Goal: Obtain resource: Download file/media

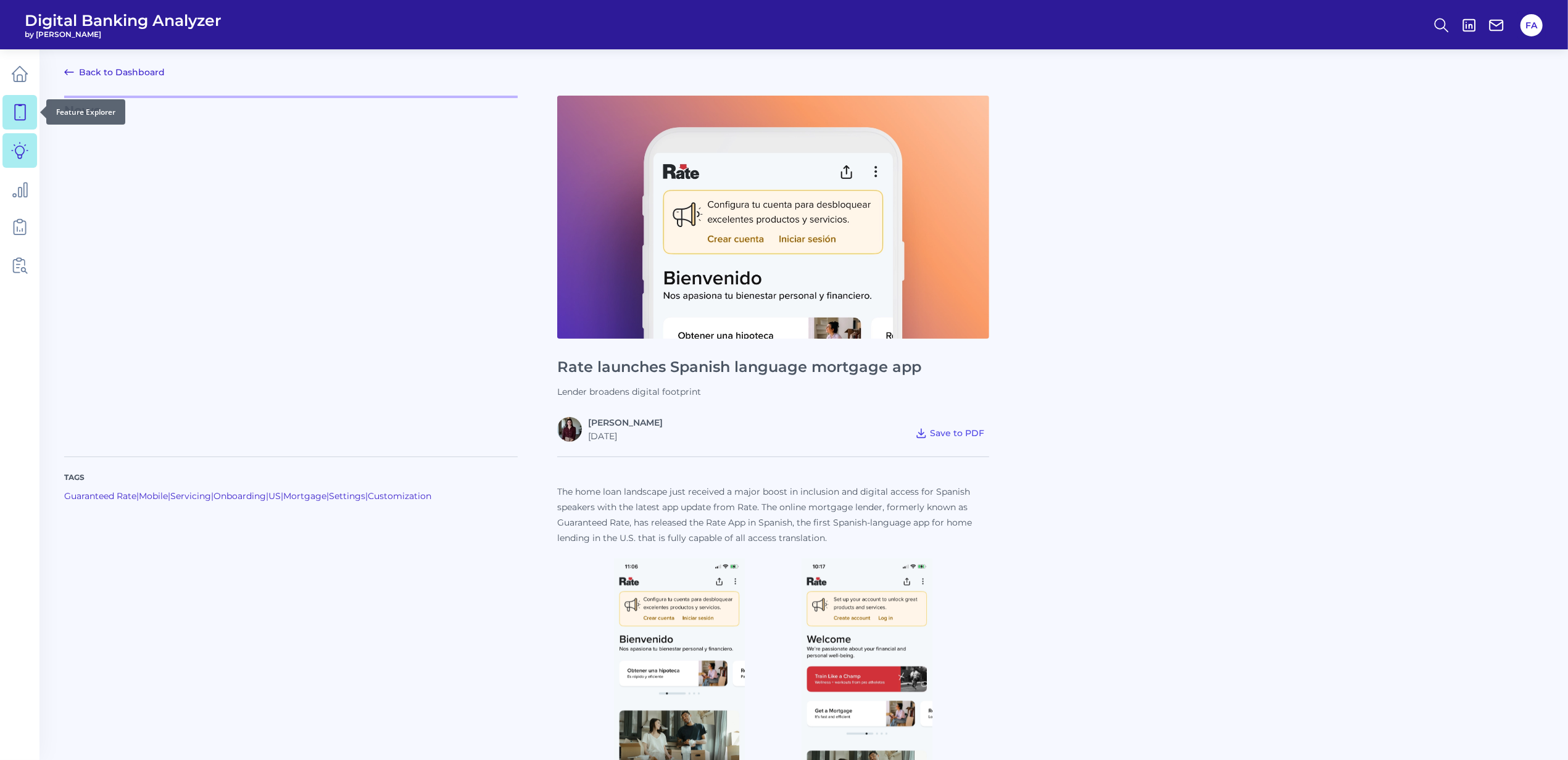
click at [5, 97] on link at bounding box center [20, 112] width 35 height 35
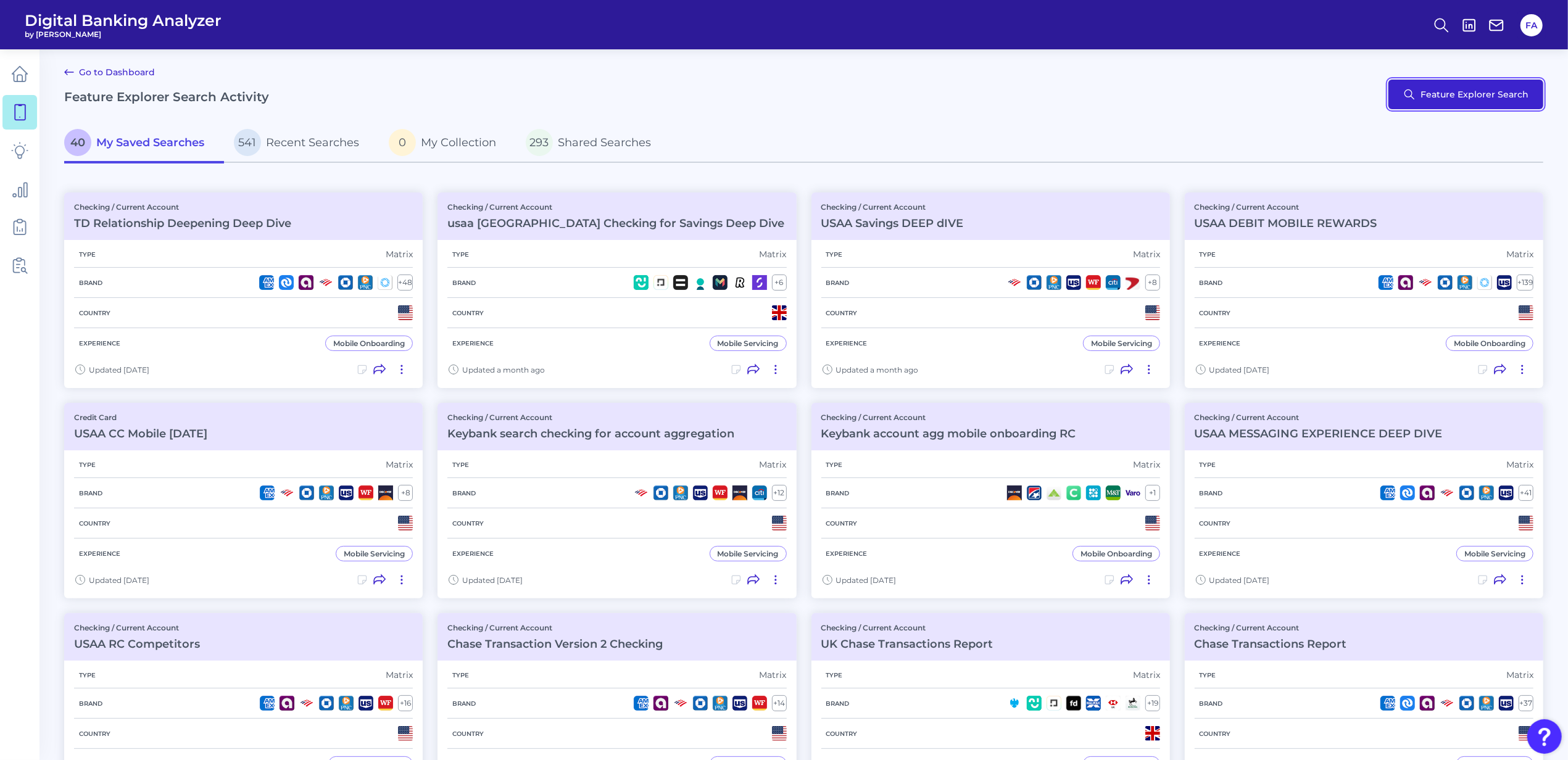
click at [1471, 90] on button "Feature Explorer Search" at bounding box center [1466, 95] width 155 height 29
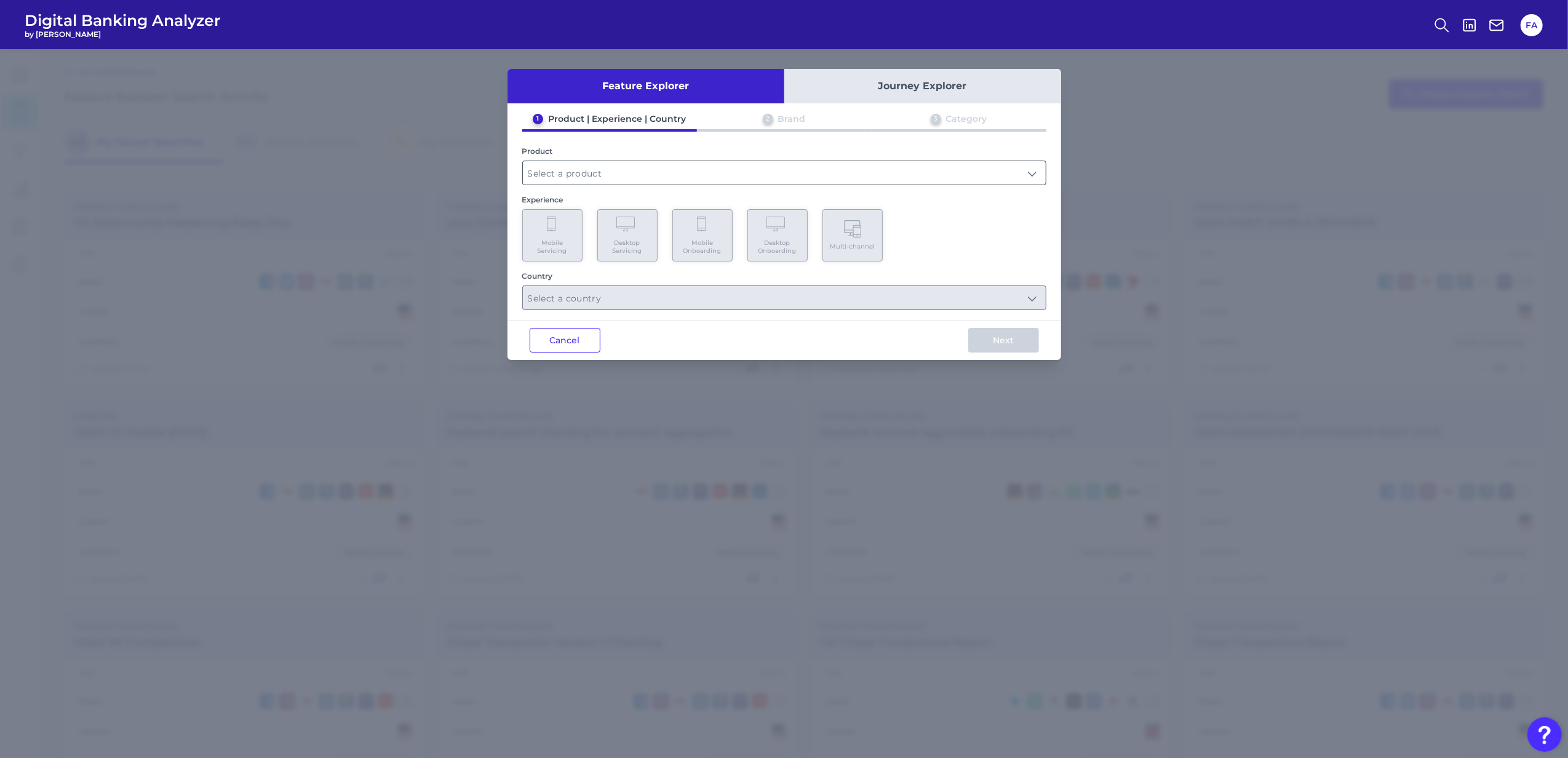
click at [591, 169] on input "text" at bounding box center [784, 173] width 523 height 24
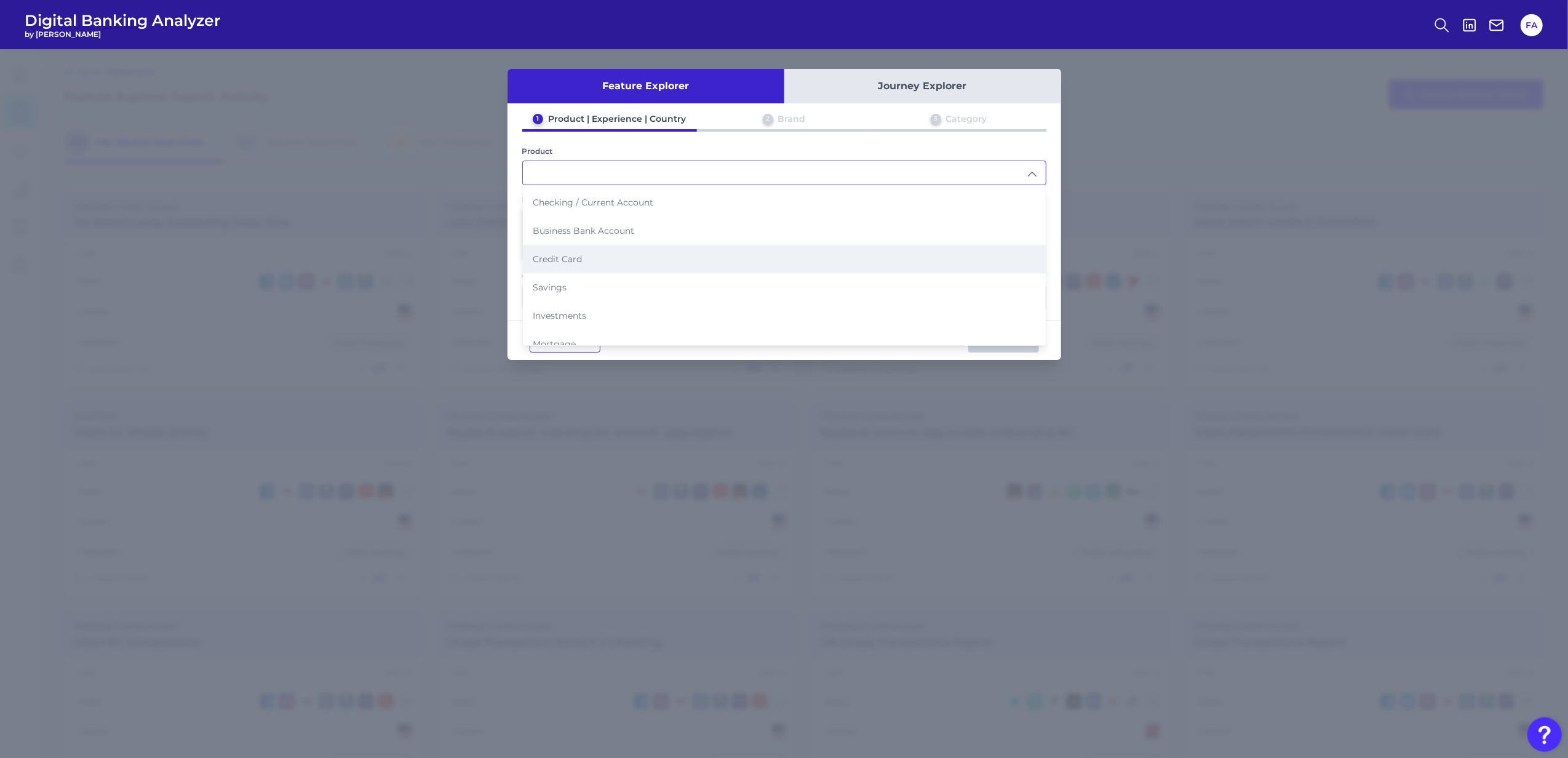
click at [647, 255] on li "Credit Card" at bounding box center [784, 259] width 523 height 28
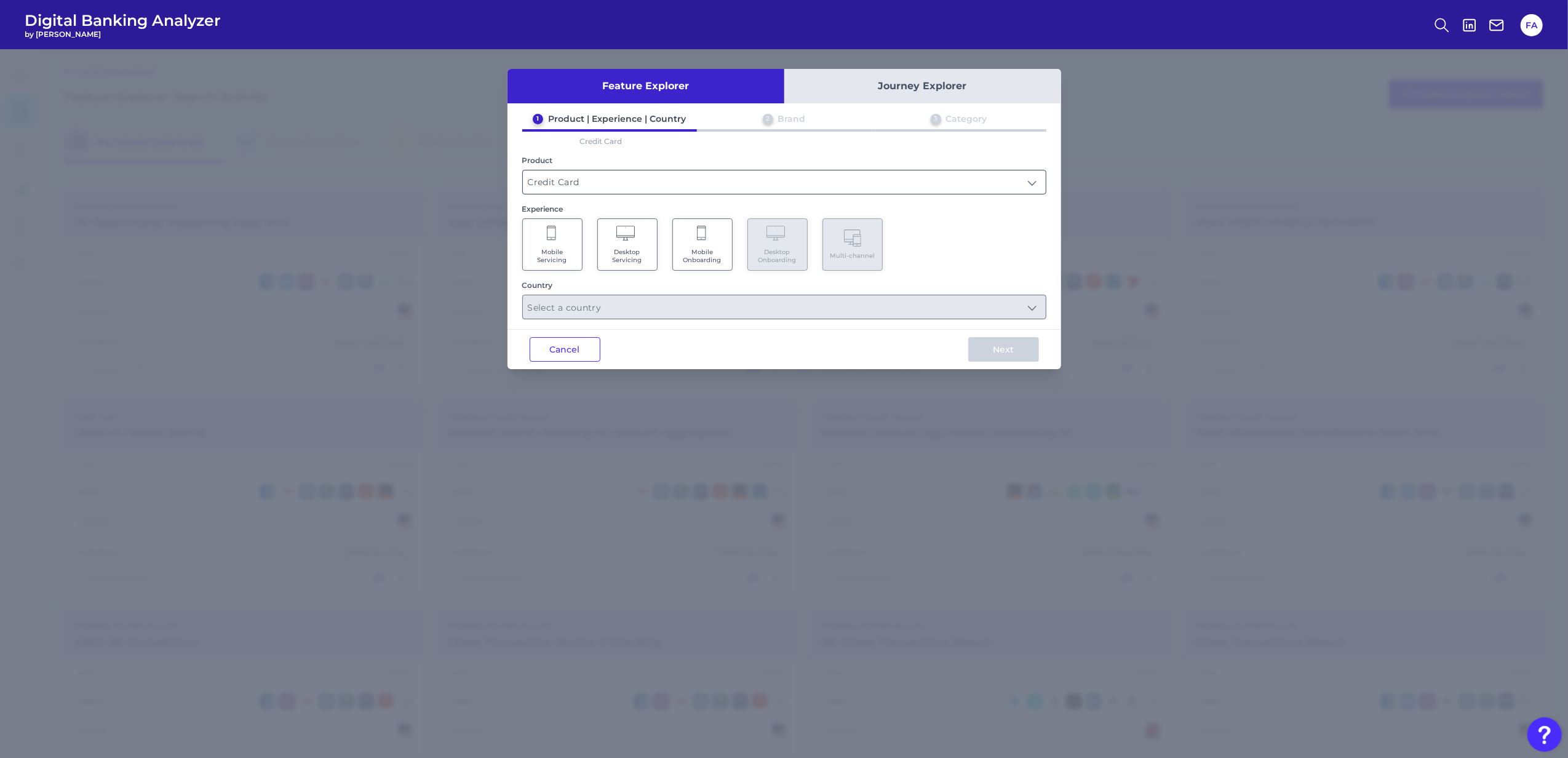
click at [628, 186] on input "Credit Card" at bounding box center [784, 182] width 523 height 24
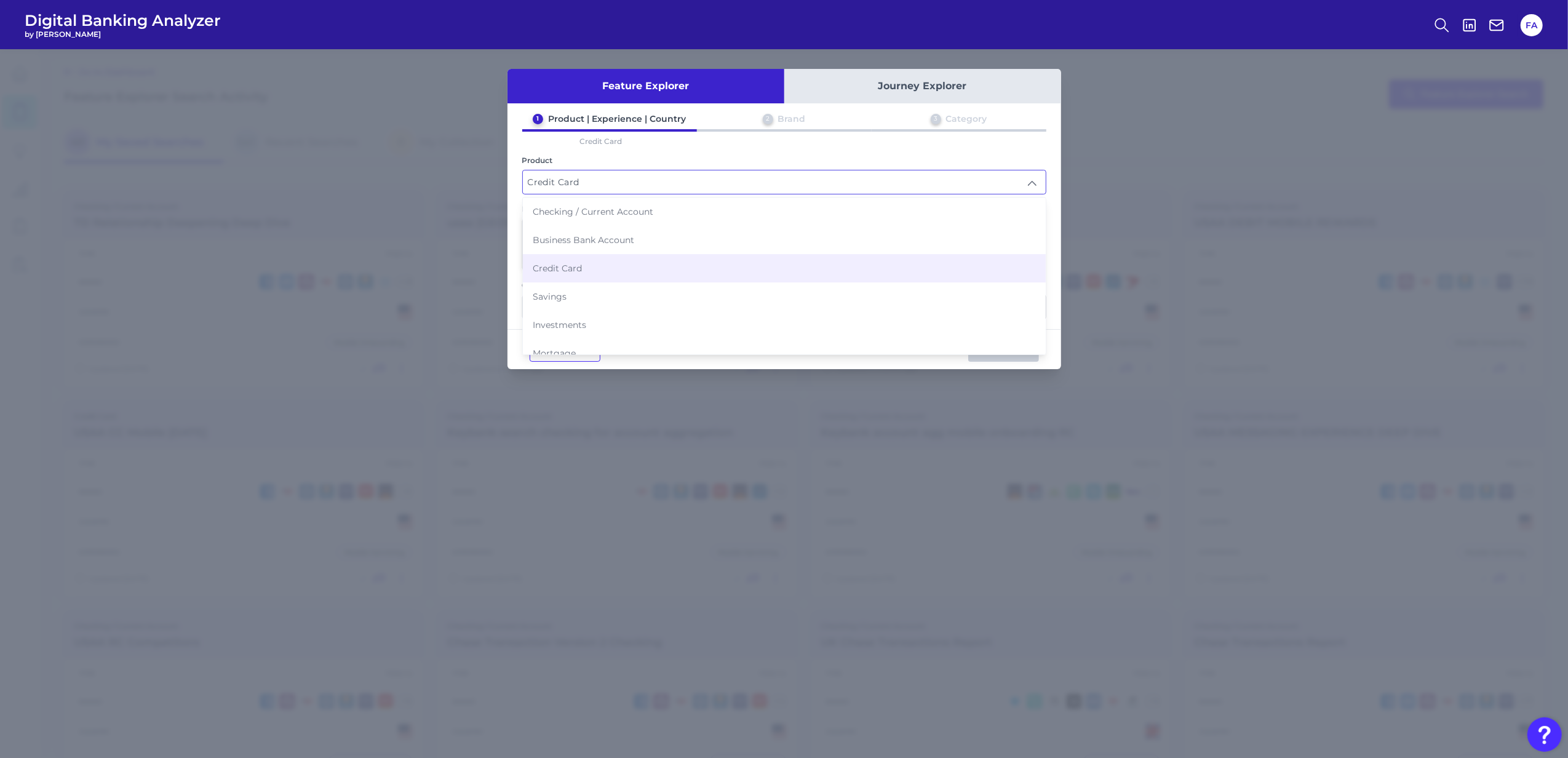
click at [586, 242] on span "Business Bank Account" at bounding box center [583, 240] width 101 height 11
type input "Business Bank Account"
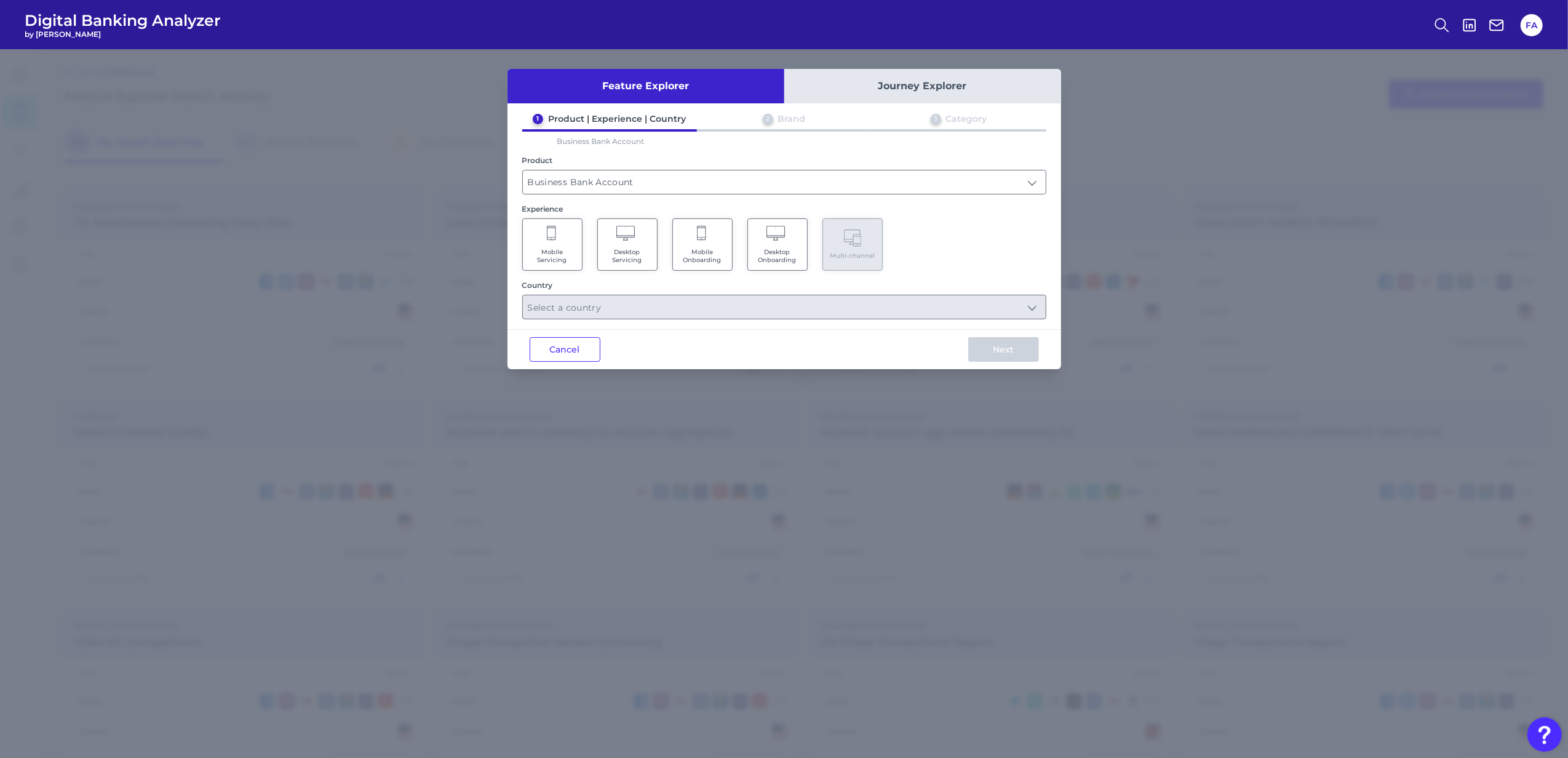
click at [705, 255] on span "Mobile Onboarding" at bounding box center [702, 256] width 47 height 16
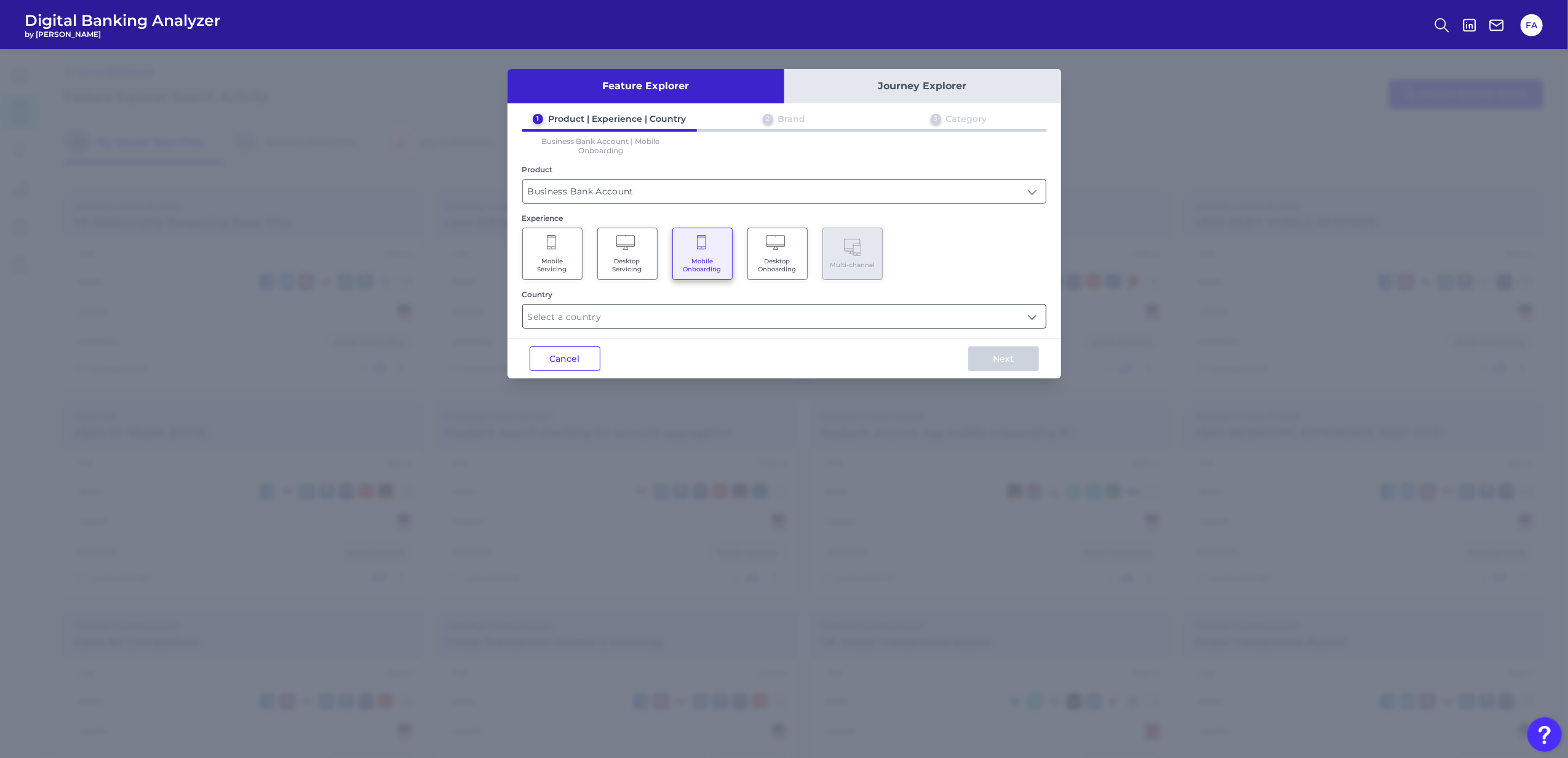
click at [739, 317] on input "text" at bounding box center [784, 316] width 523 height 24
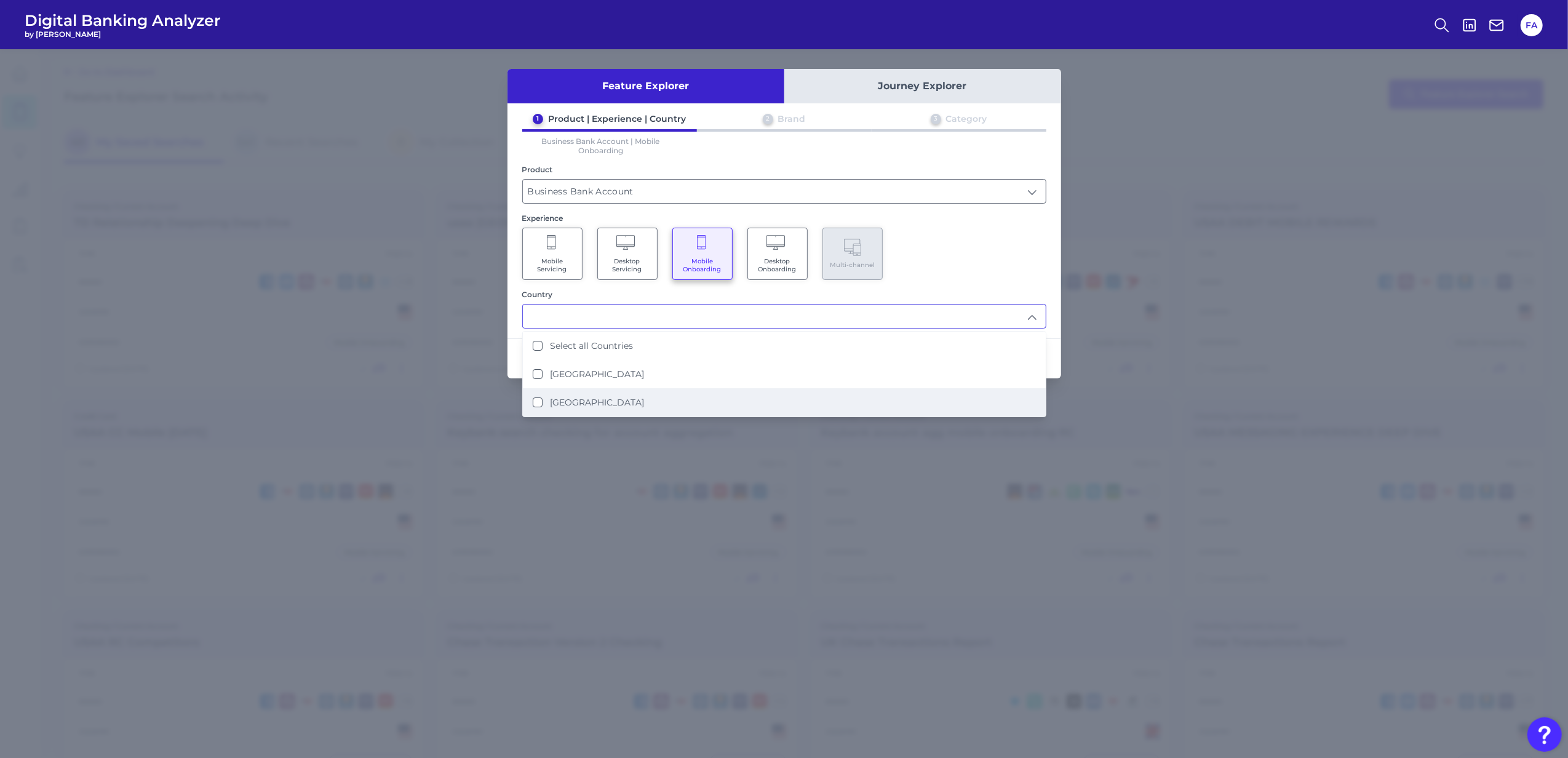
click at [732, 390] on li "[GEOGRAPHIC_DATA]" at bounding box center [784, 402] width 523 height 28
type input "[GEOGRAPHIC_DATA]"
click at [958, 249] on div "Mobile Servicing Desktop Servicing Mobile Onboarding Desktop Onboarding Multi-c…" at bounding box center [784, 254] width 524 height 52
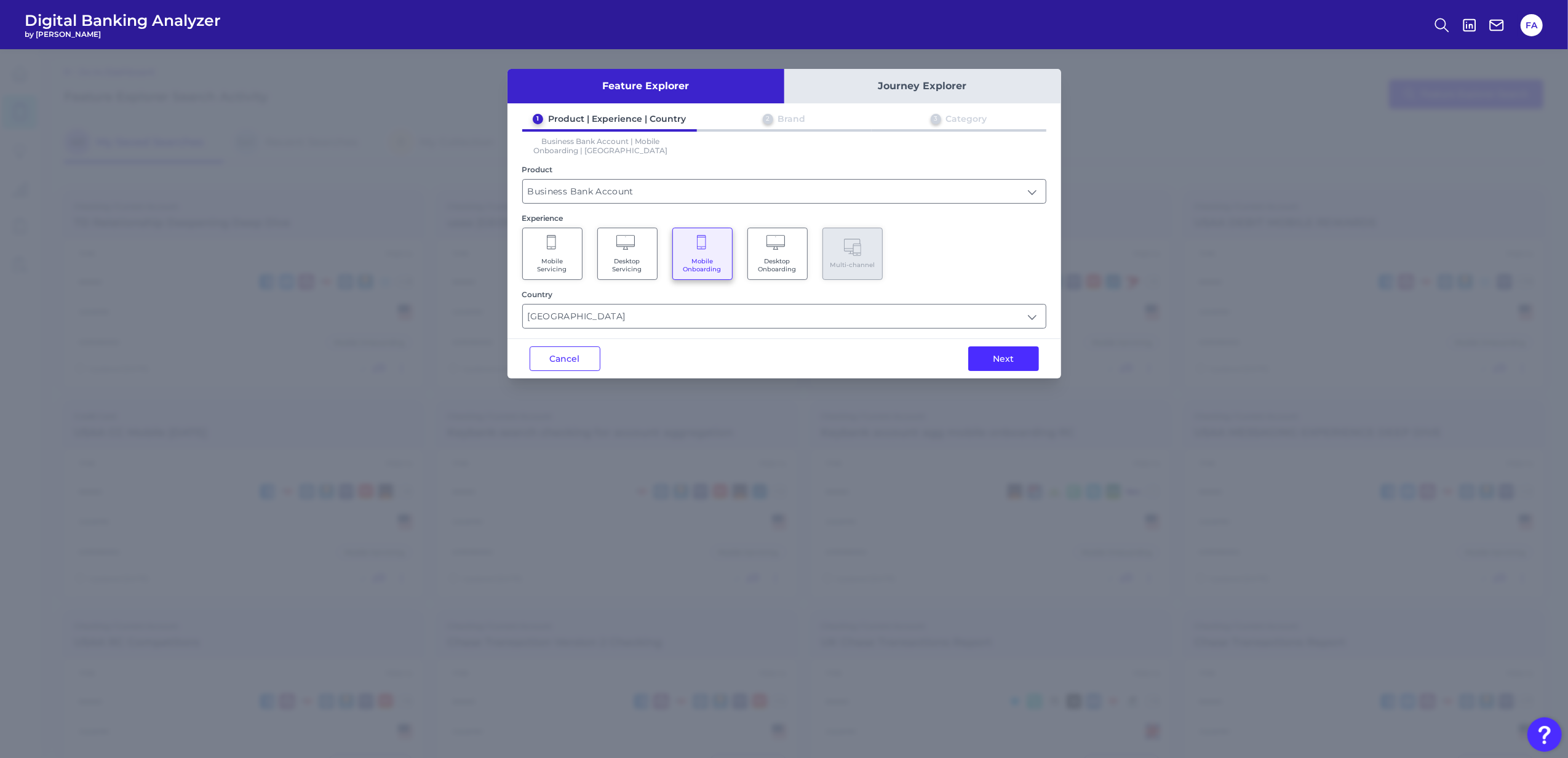
click at [999, 372] on div "Next" at bounding box center [1003, 359] width 115 height 40
click at [991, 363] on button "Next" at bounding box center [1003, 359] width 71 height 25
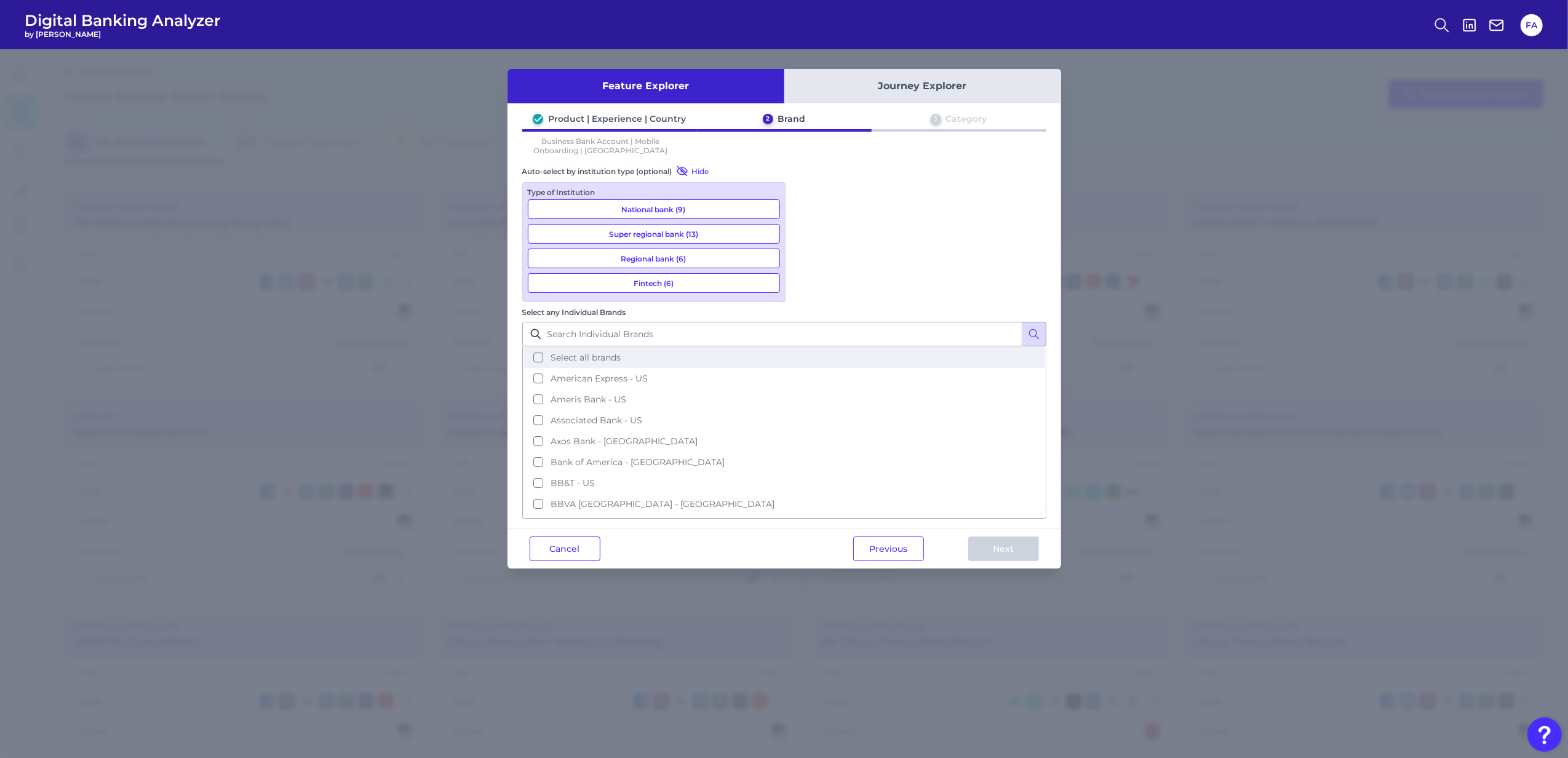
click at [901, 347] on button "Select all brands" at bounding box center [784, 357] width 522 height 21
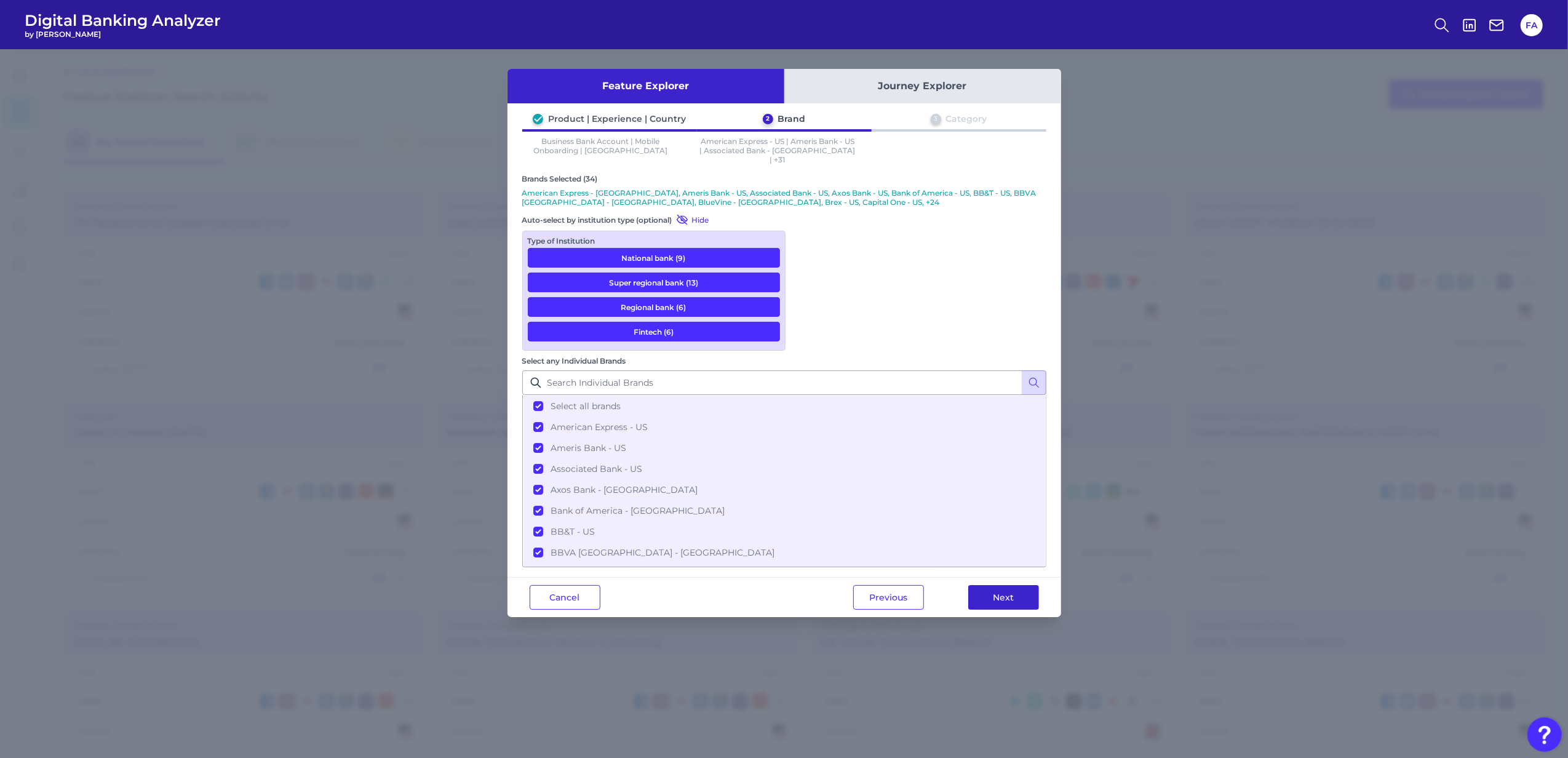
click at [1020, 585] on button "Next" at bounding box center [1003, 597] width 71 height 25
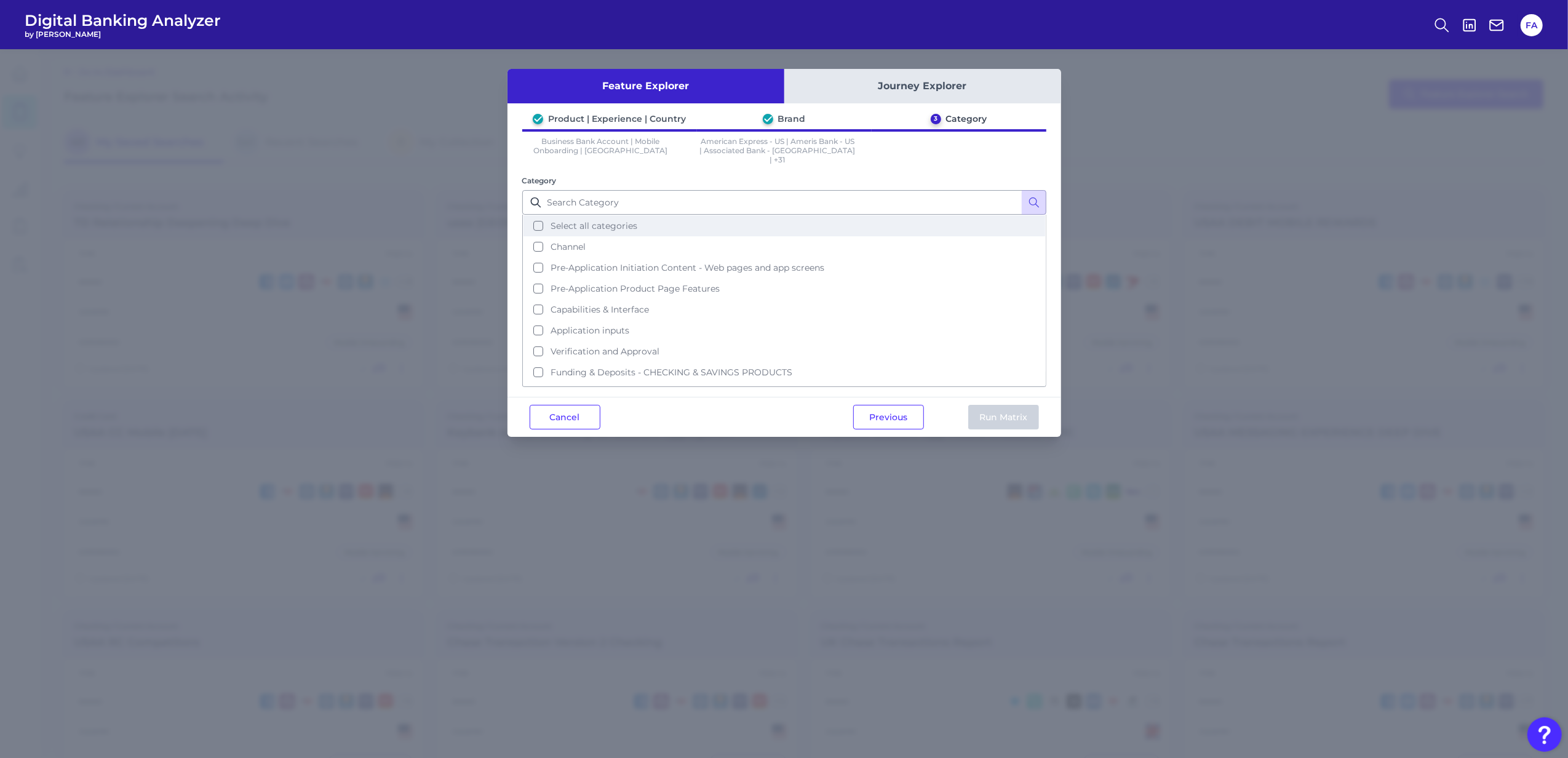
click at [605, 224] on button "Select all categories" at bounding box center [784, 226] width 522 height 21
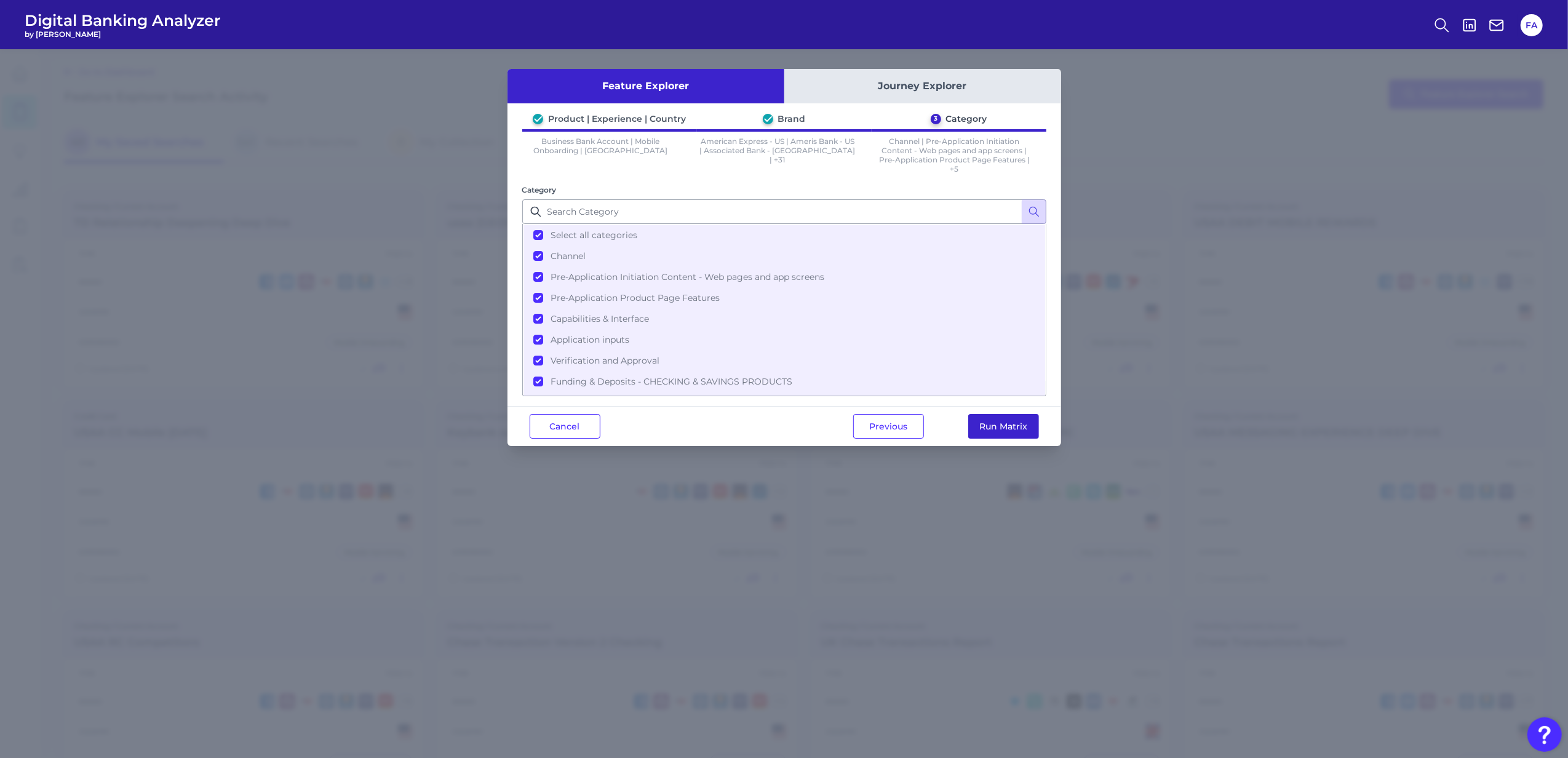
click at [1018, 421] on button "Run Matrix" at bounding box center [1003, 426] width 71 height 25
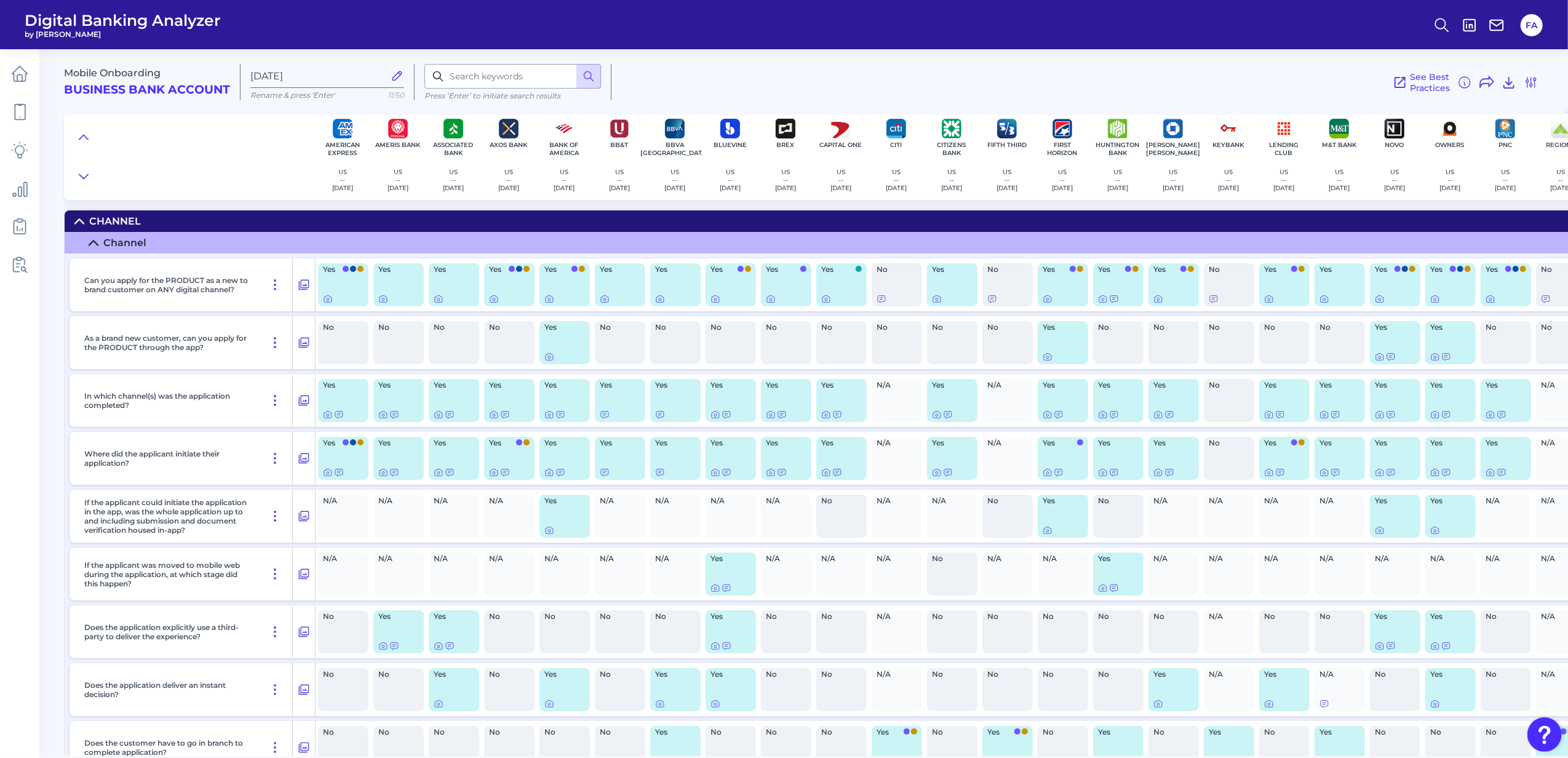
click at [127, 222] on div "Channel" at bounding box center [115, 221] width 52 height 11
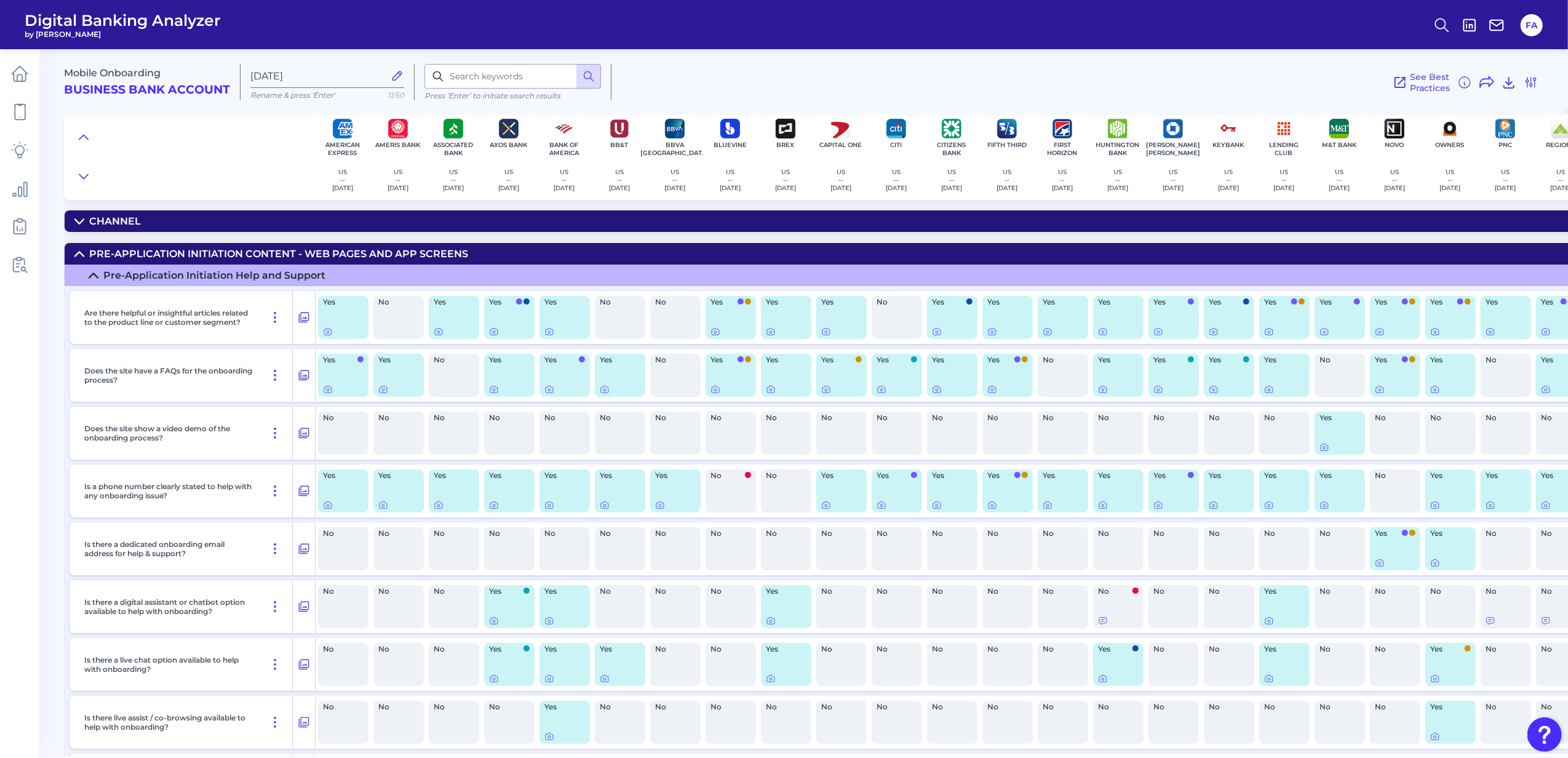
click at [119, 252] on div "Pre-Application Initiation Content - Web pages and app screens" at bounding box center [278, 254] width 379 height 11
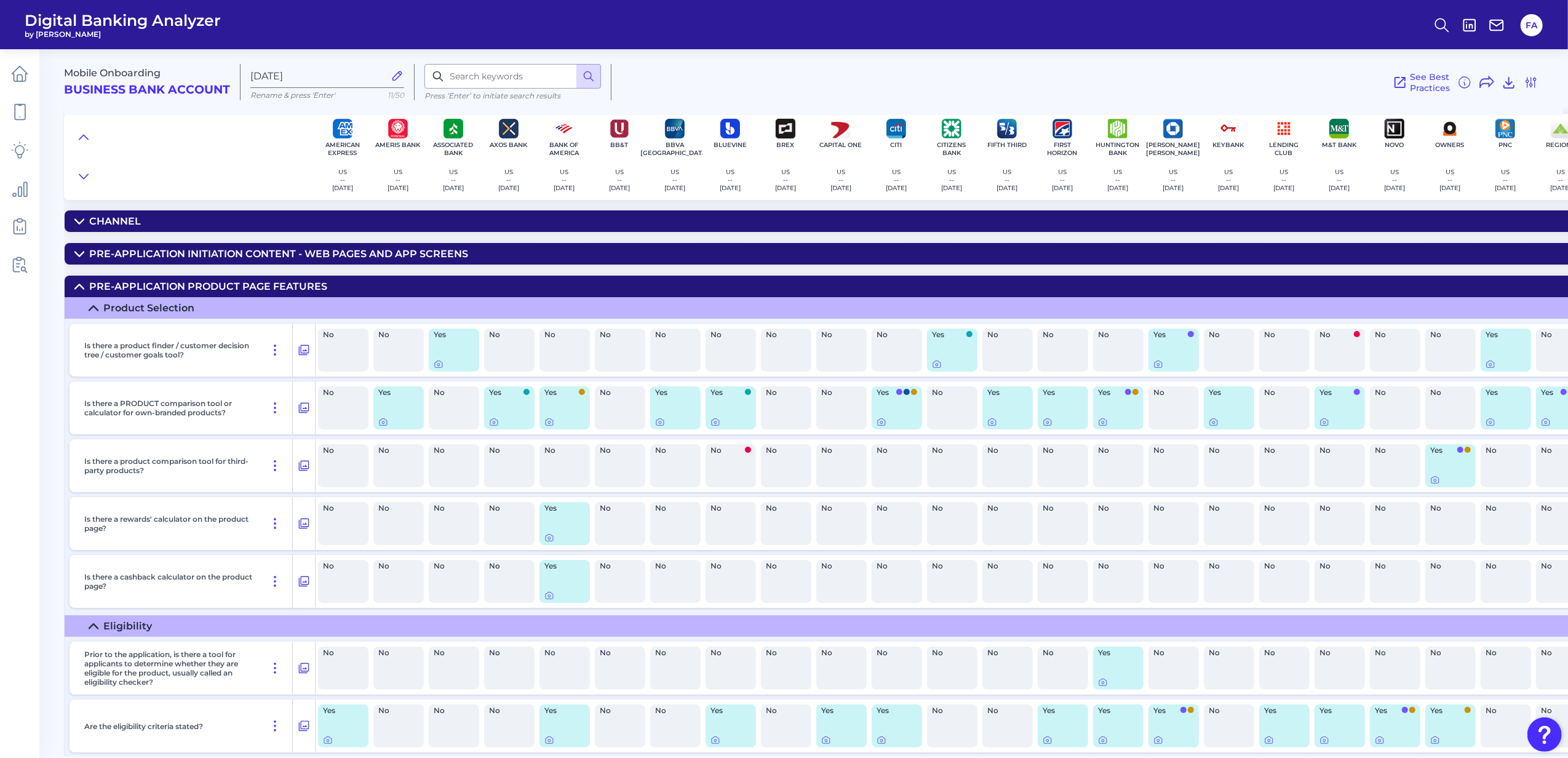
click at [103, 296] on summary "Pre-Application Product Page Features" at bounding box center [1131, 286] width 2133 height 22
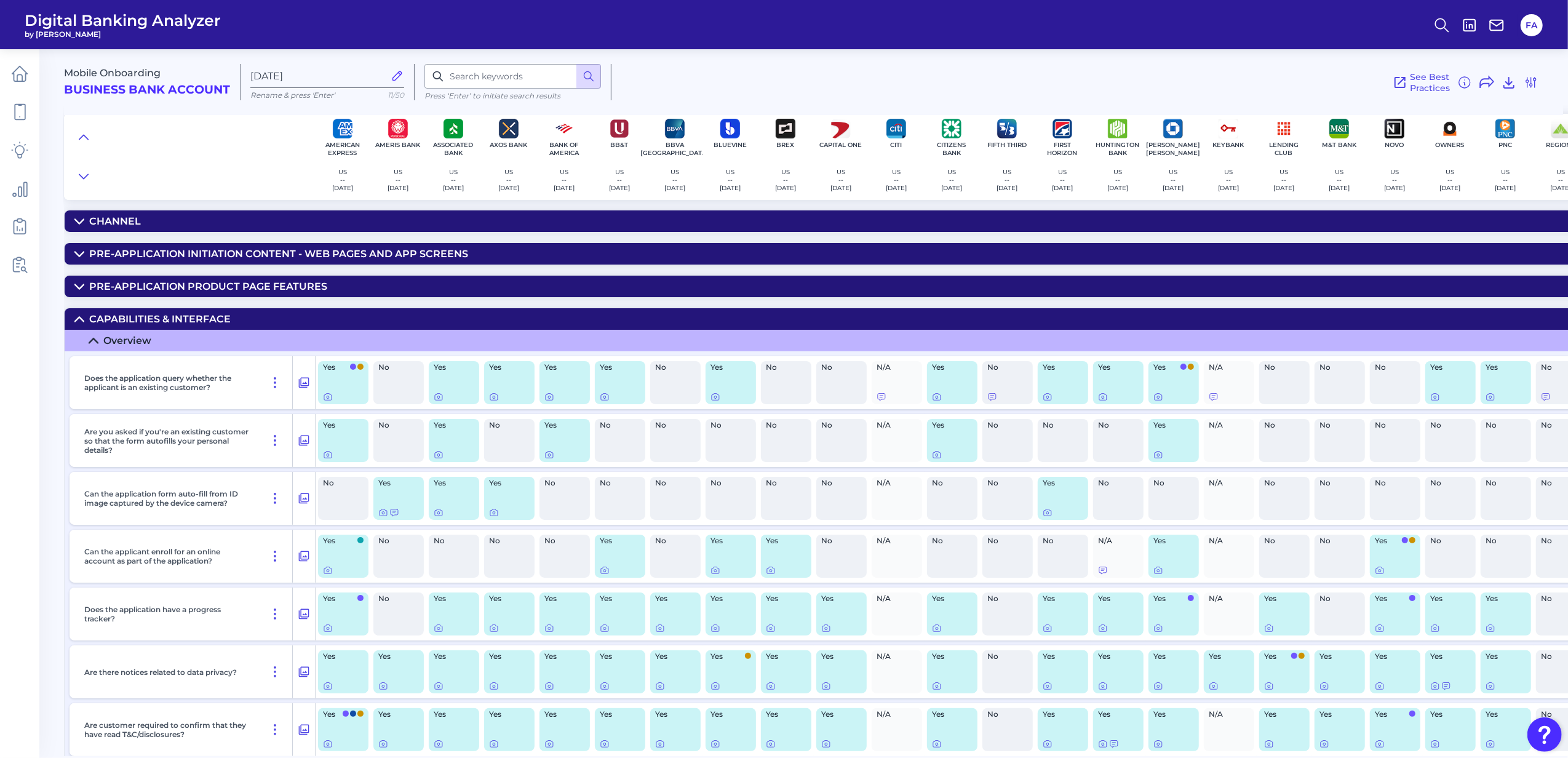
click at [106, 325] on div "Capabilities & Interface" at bounding box center [160, 319] width 141 height 11
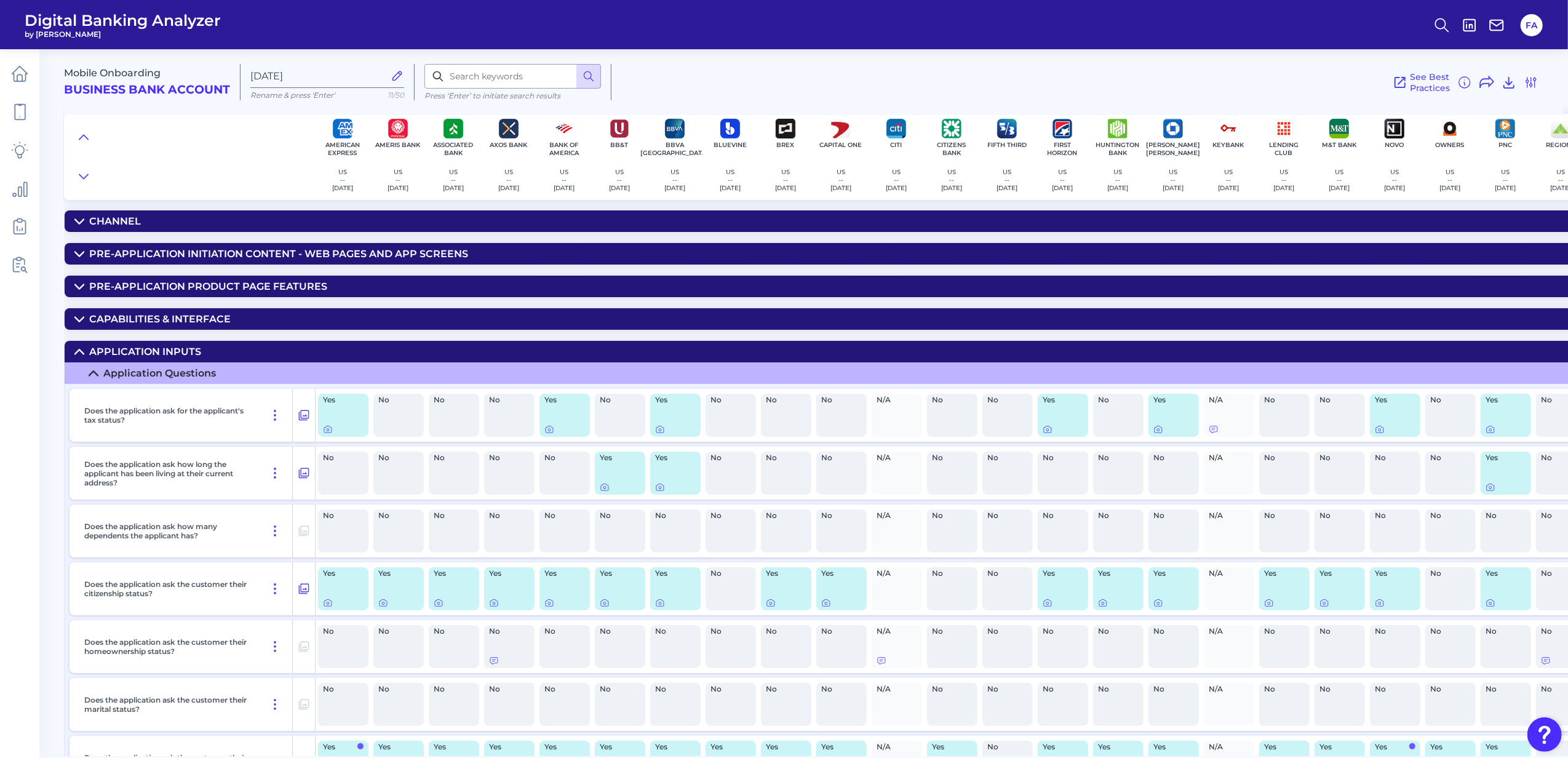
click at [113, 358] on div "Application inputs" at bounding box center [145, 352] width 112 height 11
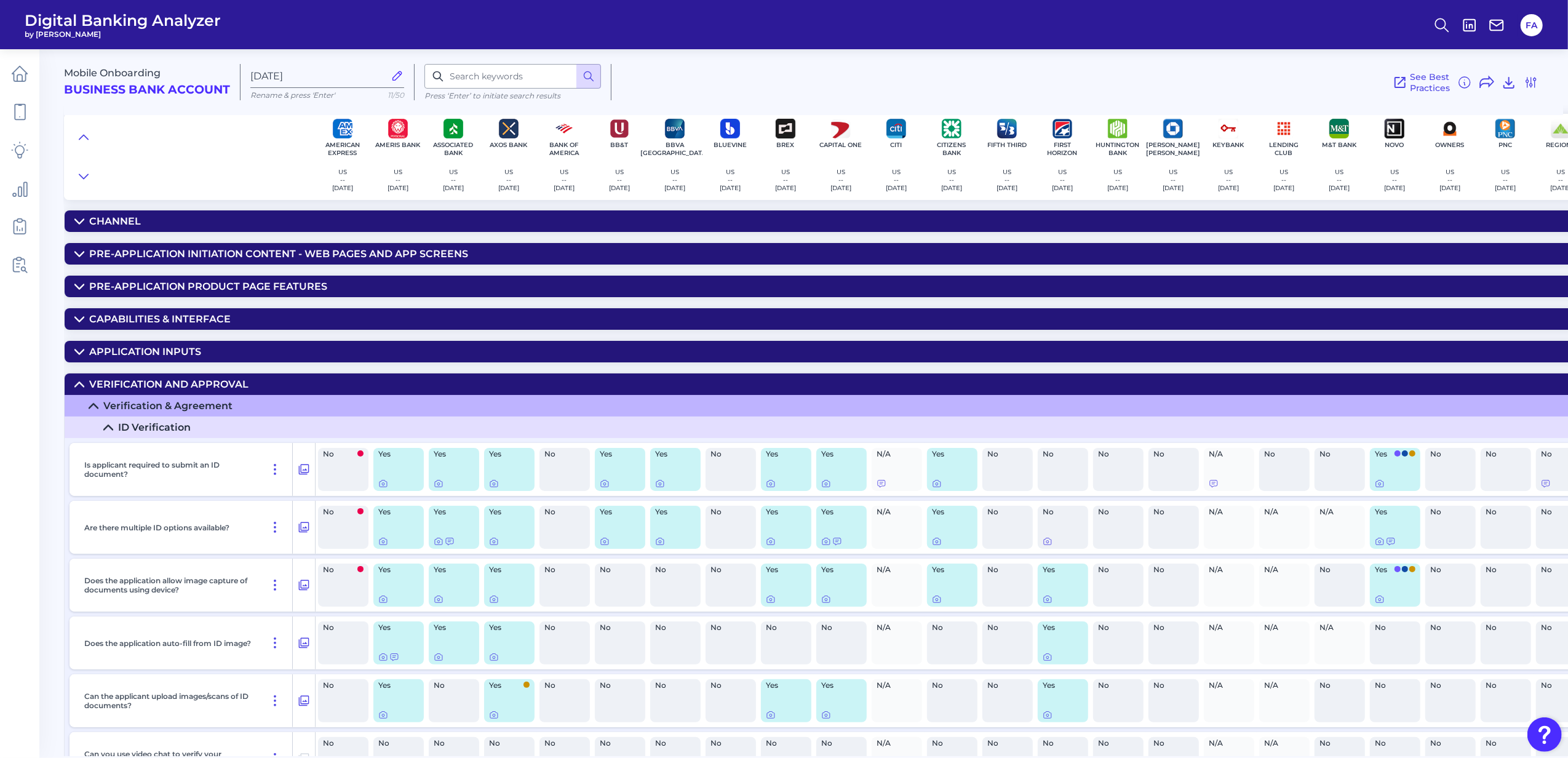
drag, startPoint x: 113, startPoint y: 360, endPoint x: 119, endPoint y: 390, distance: 30.6
click at [119, 390] on div "Verification and Approval" at bounding box center [169, 384] width 159 height 11
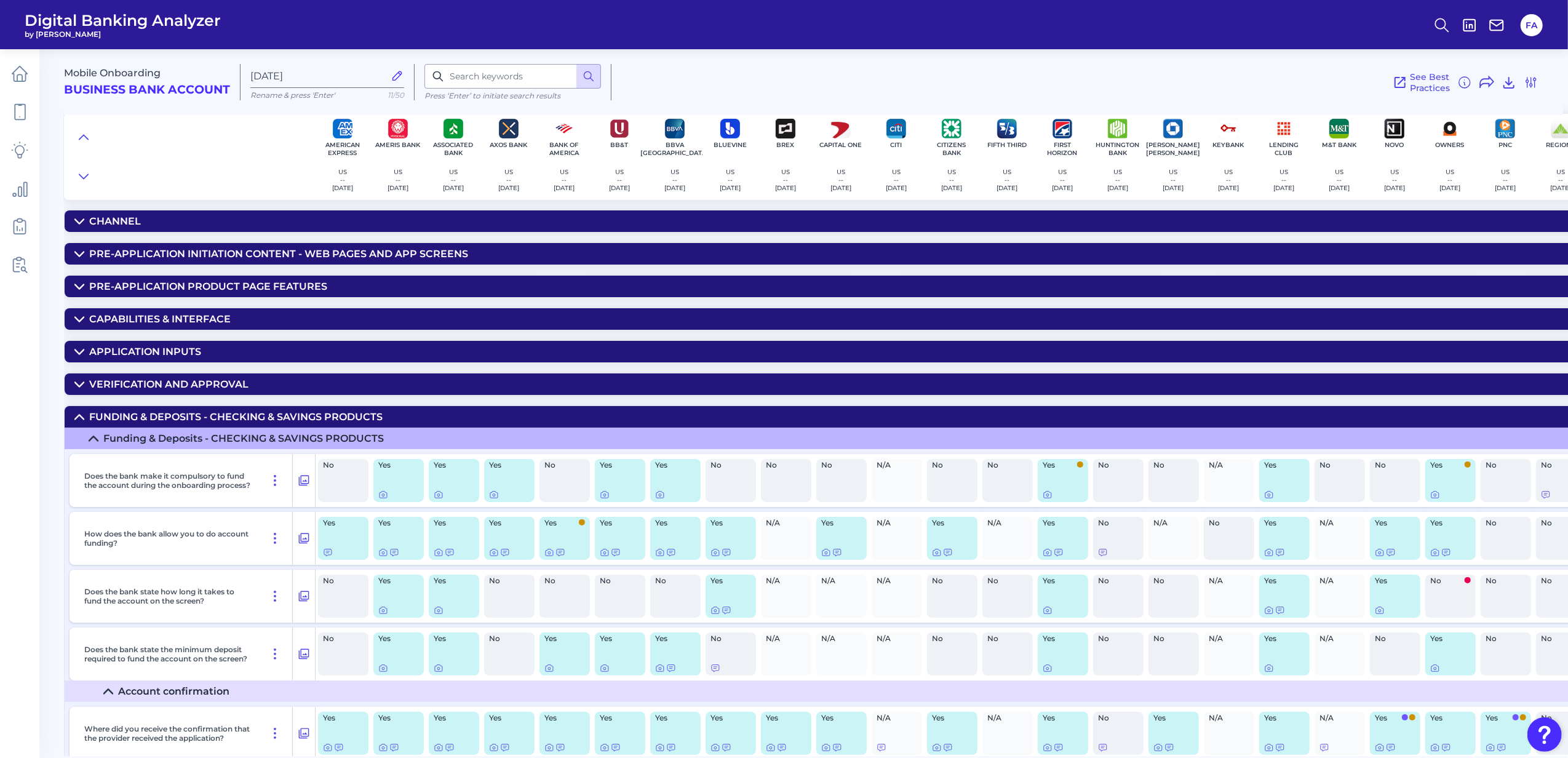
click at [153, 428] on summary "Funding & Deposits - CHECKING & SAVINGS PRODUCTS" at bounding box center [1131, 417] width 2133 height 22
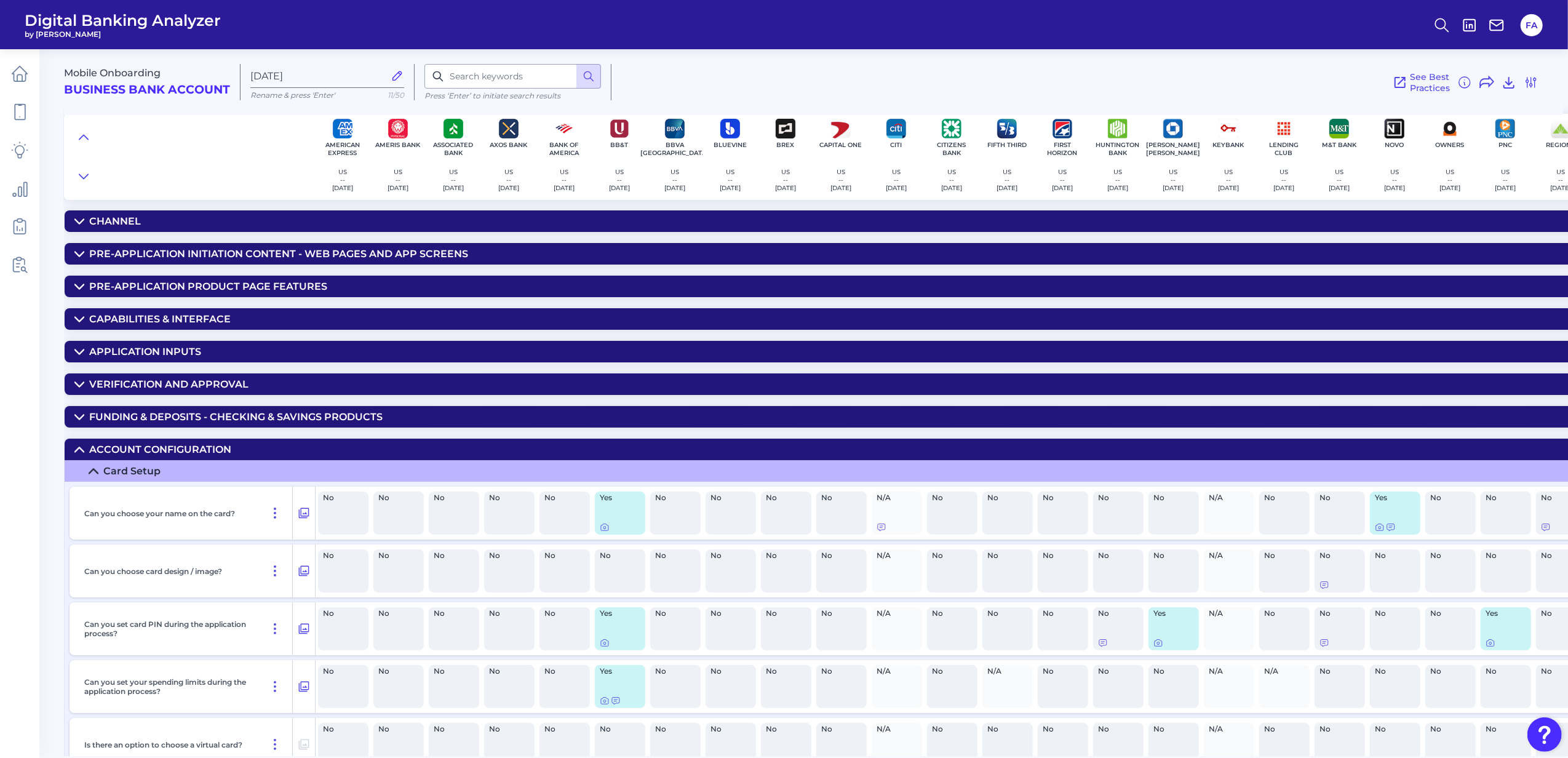
click at [205, 441] on div "Mobile Onboarding Business Bank Account [DATE][FINANCIAL_ID] Rename & press 'En…" at bounding box center [816, 398] width 1504 height 717
drag, startPoint x: 200, startPoint y: 441, endPoint x: 206, endPoint y: 449, distance: 10.0
click at [203, 443] on div "Mobile Onboarding Business Bank Account [DATE][FINANCIAL_ID] Rename & press 'En…" at bounding box center [816, 398] width 1504 height 717
click at [212, 455] on div "Account Configuration" at bounding box center [160, 449] width 142 height 11
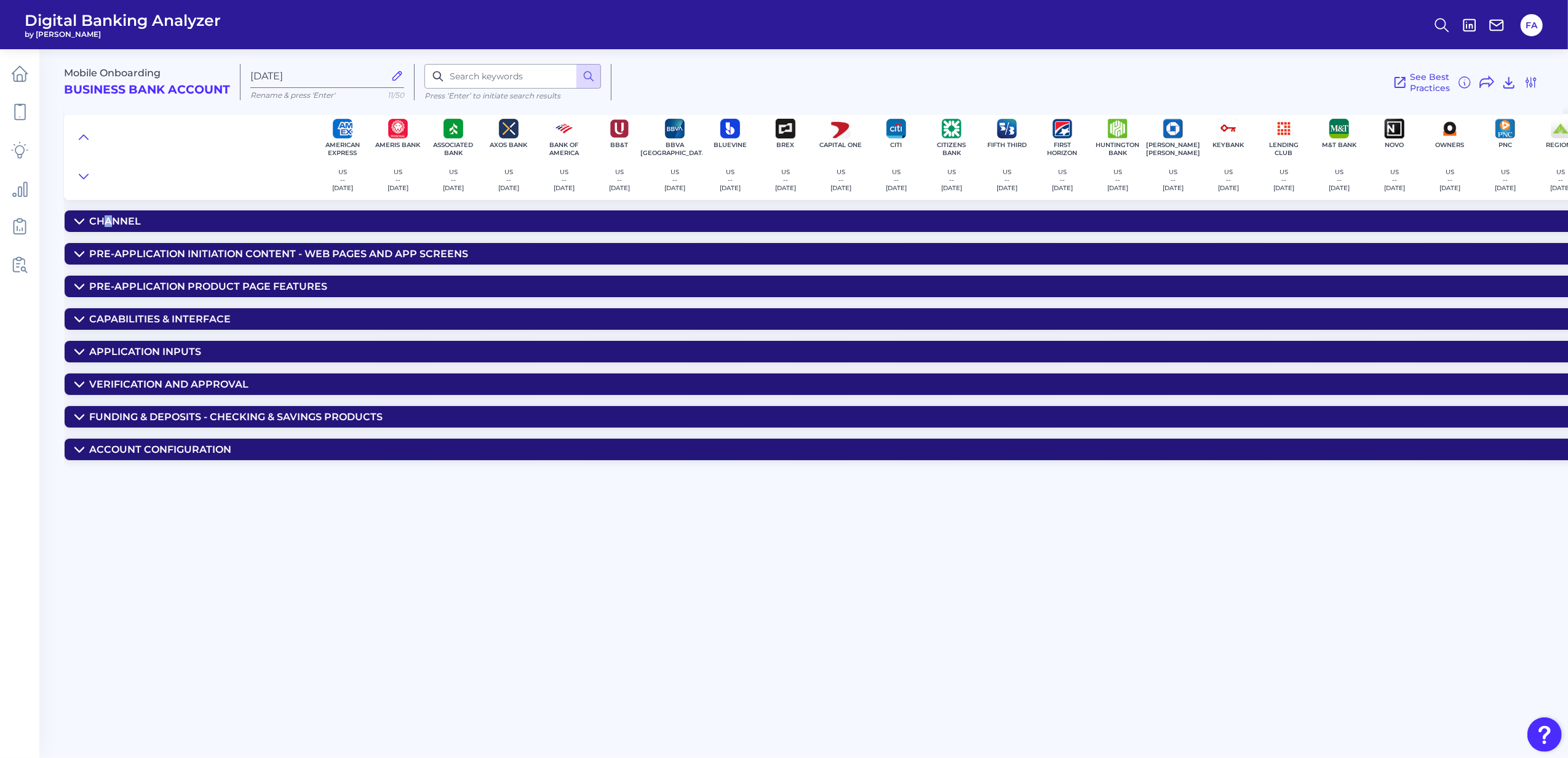
click at [99, 221] on div "Channel" at bounding box center [115, 221] width 52 height 11
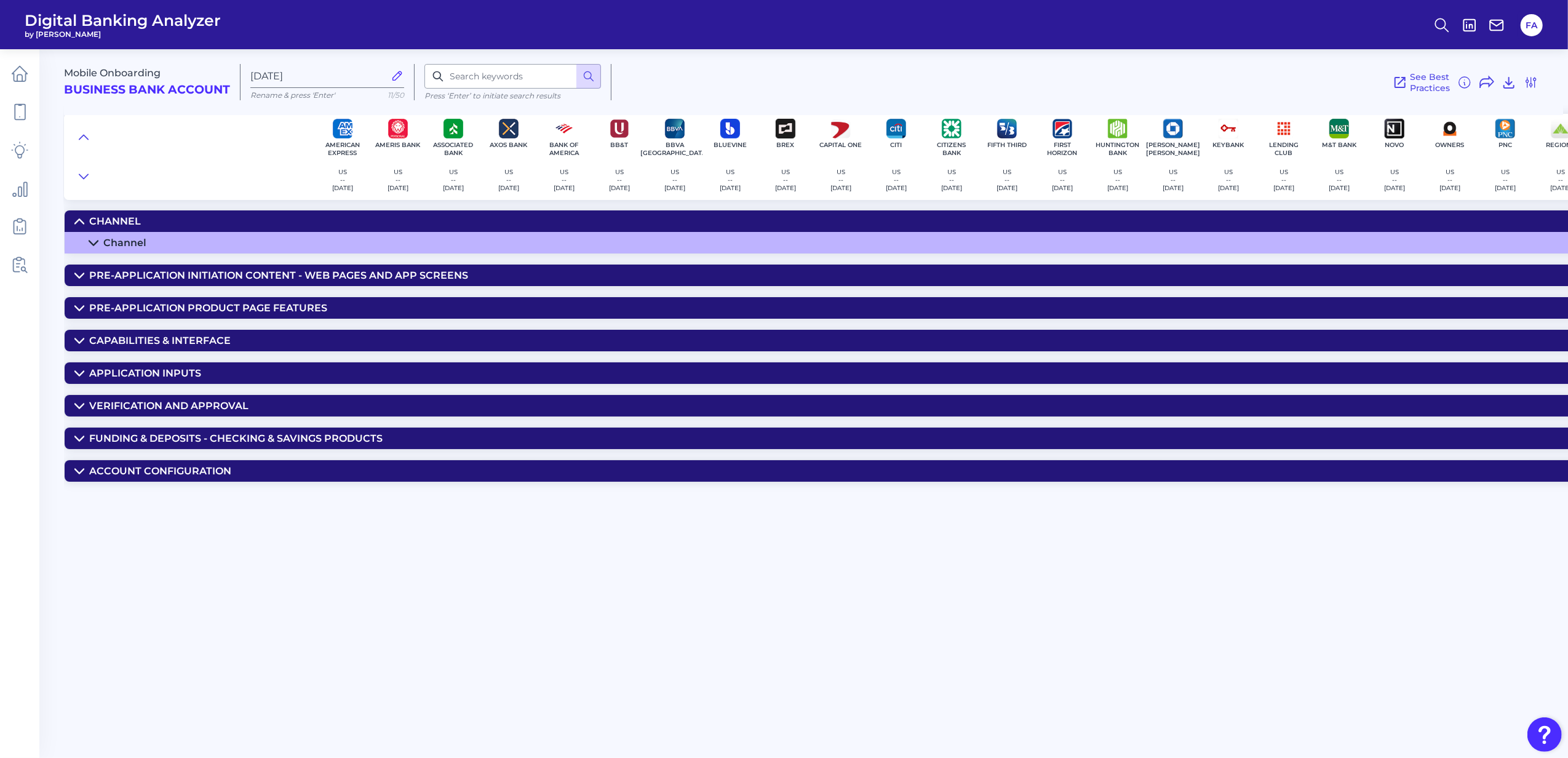
click at [92, 222] on div "Channel" at bounding box center [115, 221] width 52 height 11
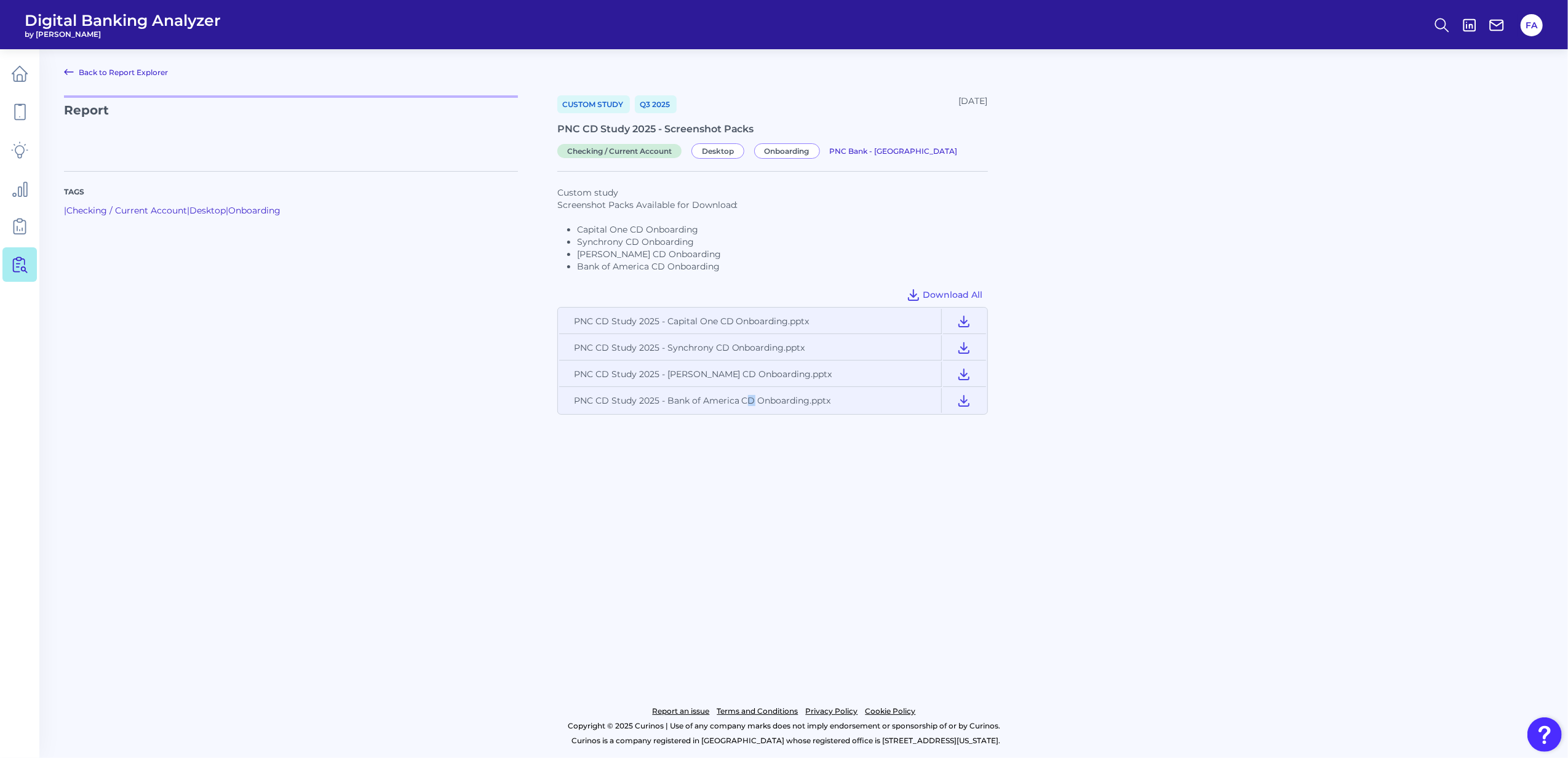
click at [751, 399] on td "PNC CD Study 2025 - Bank of America CD Onboarding.pptx" at bounding box center [751, 400] width 382 height 25
drag, startPoint x: 751, startPoint y: 399, endPoint x: 607, endPoint y: 291, distance: 180.0
click at [607, 291] on div "Download All" at bounding box center [773, 295] width 431 height 25
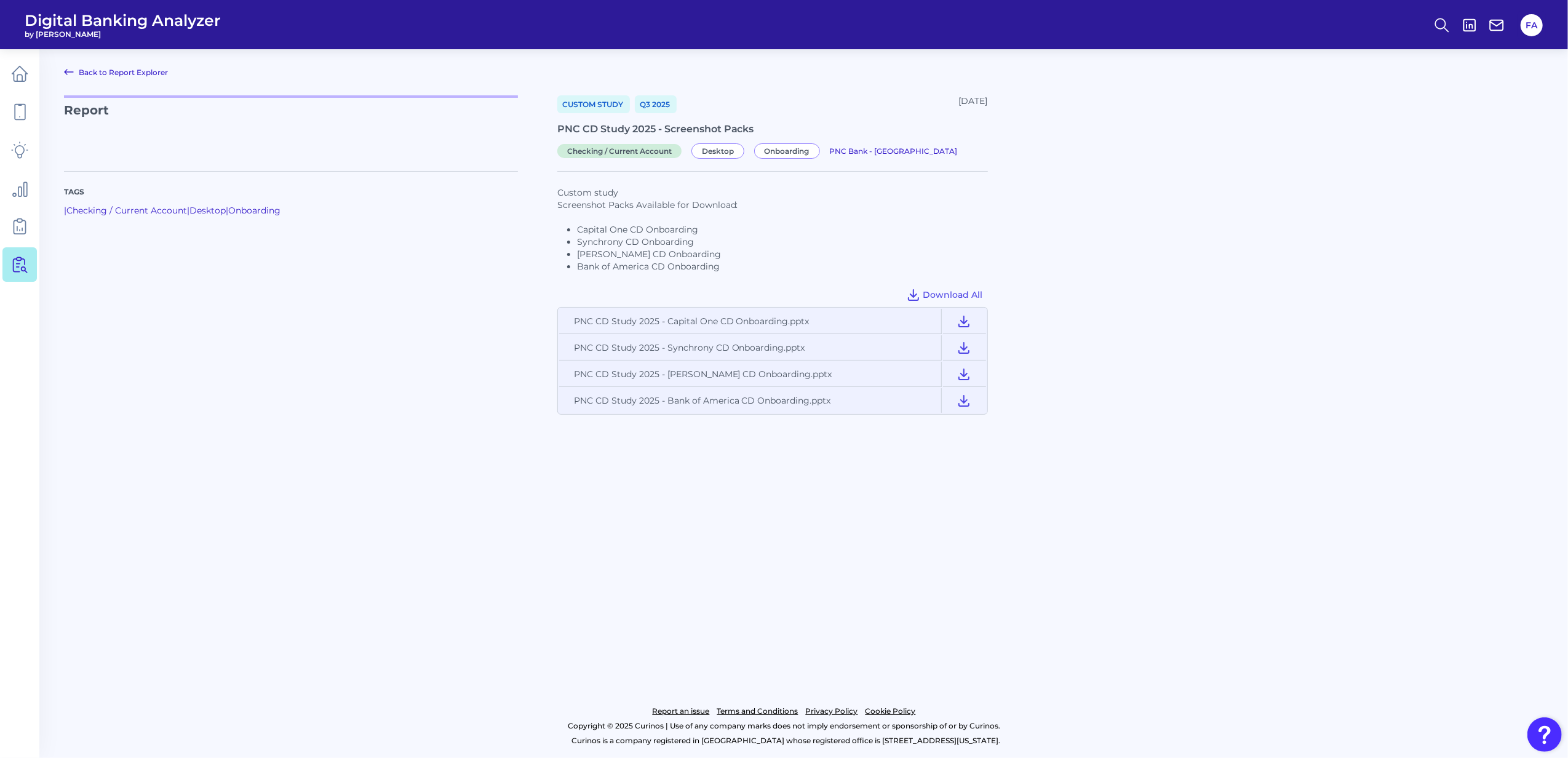
click at [604, 264] on li "Bank of America CD Onboarding" at bounding box center [782, 266] width 411 height 12
